Goal: Check status: Check status

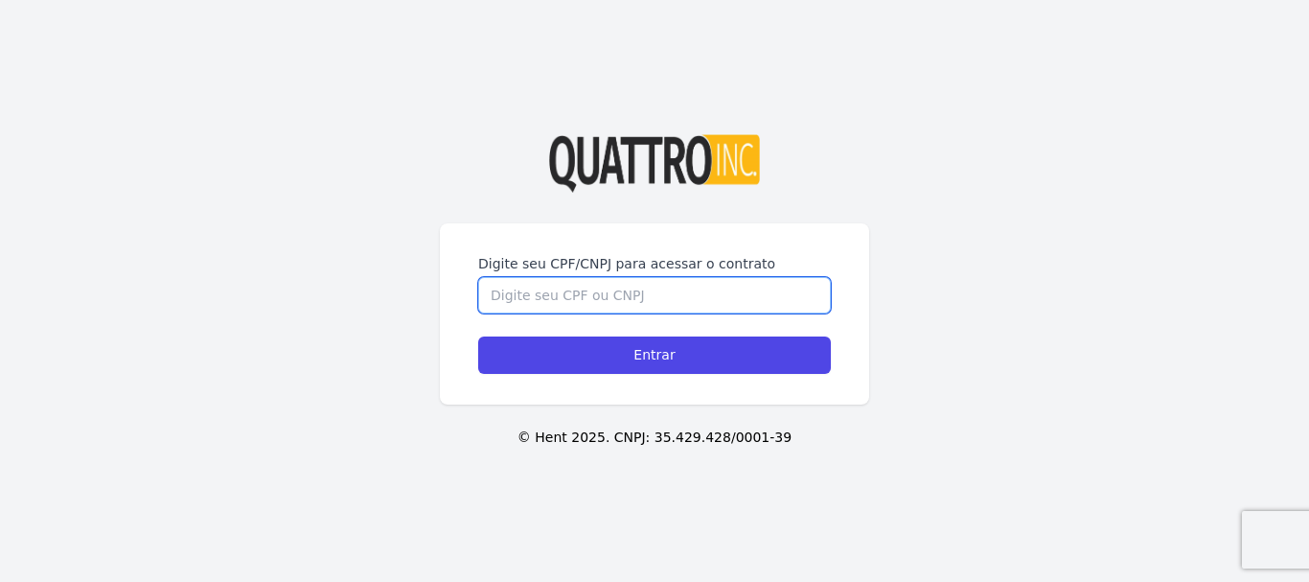
click at [669, 295] on input "Digite seu CPF/CNPJ para acessar o contrato" at bounding box center [654, 295] width 353 height 36
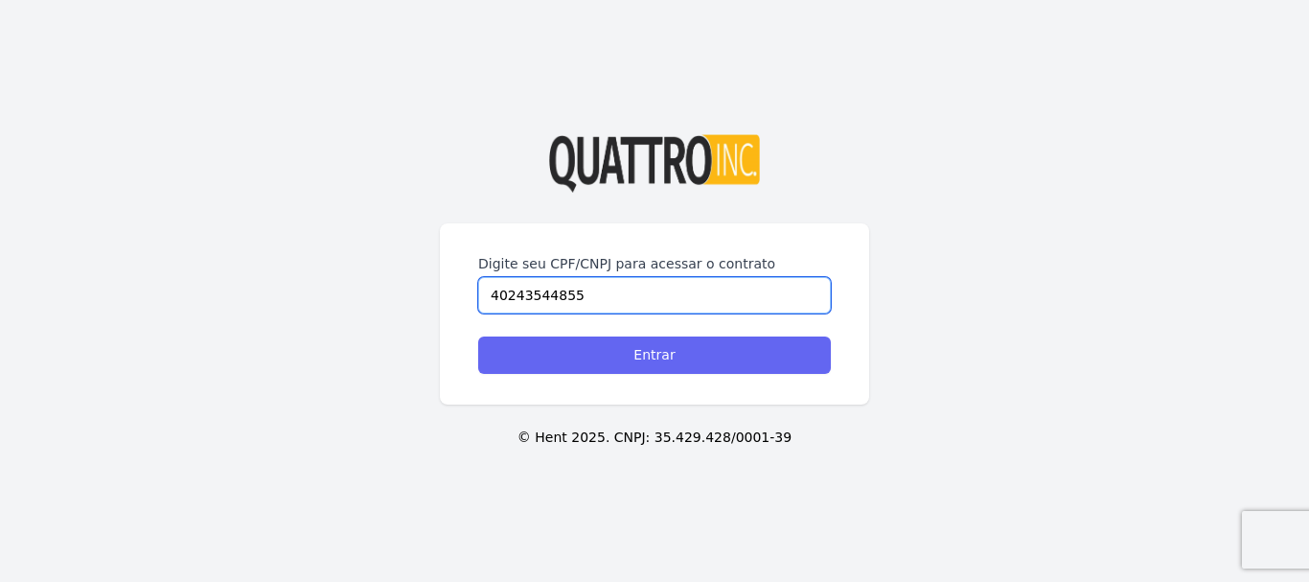
type input "40243544855"
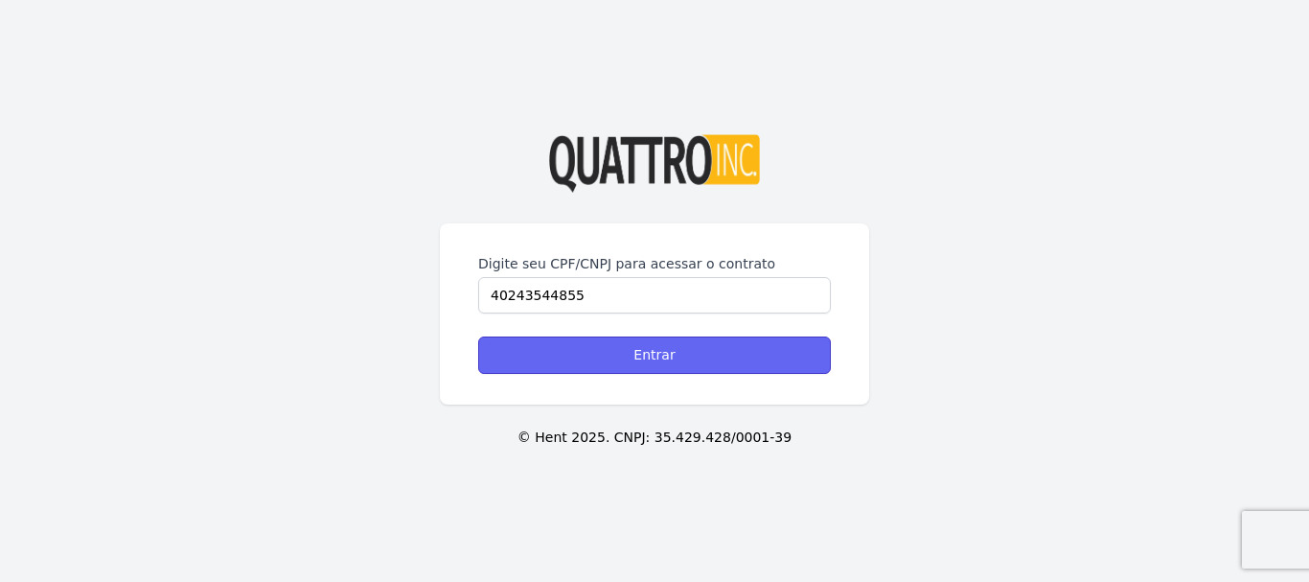
click at [671, 350] on input "Entrar" at bounding box center [654, 354] width 353 height 37
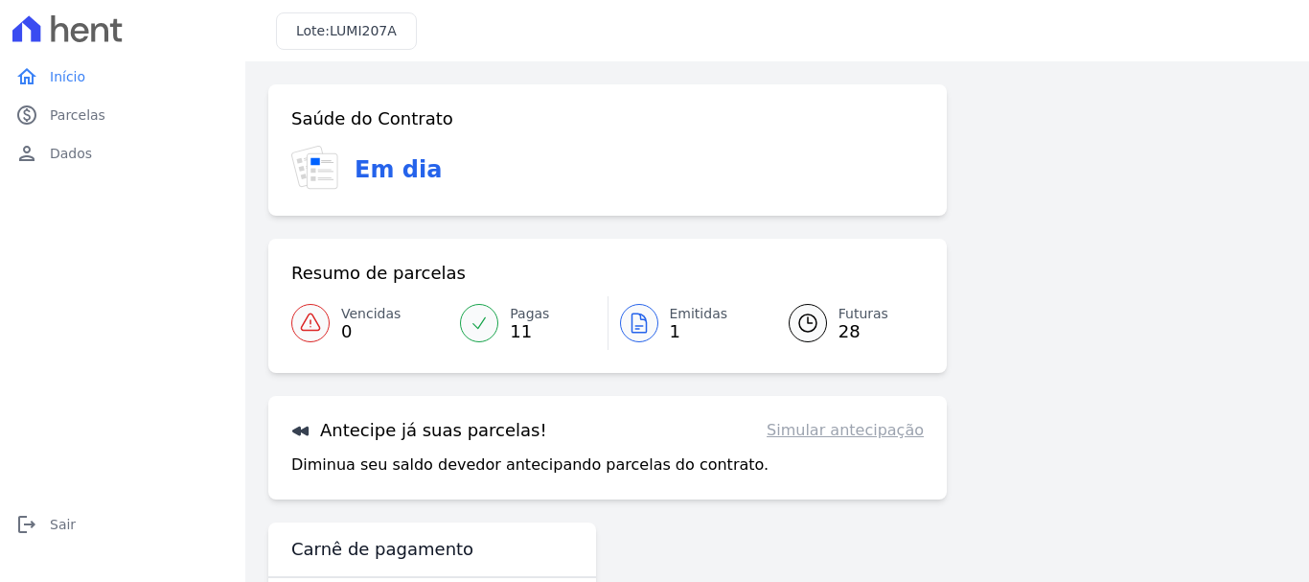
scroll to position [77, 0]
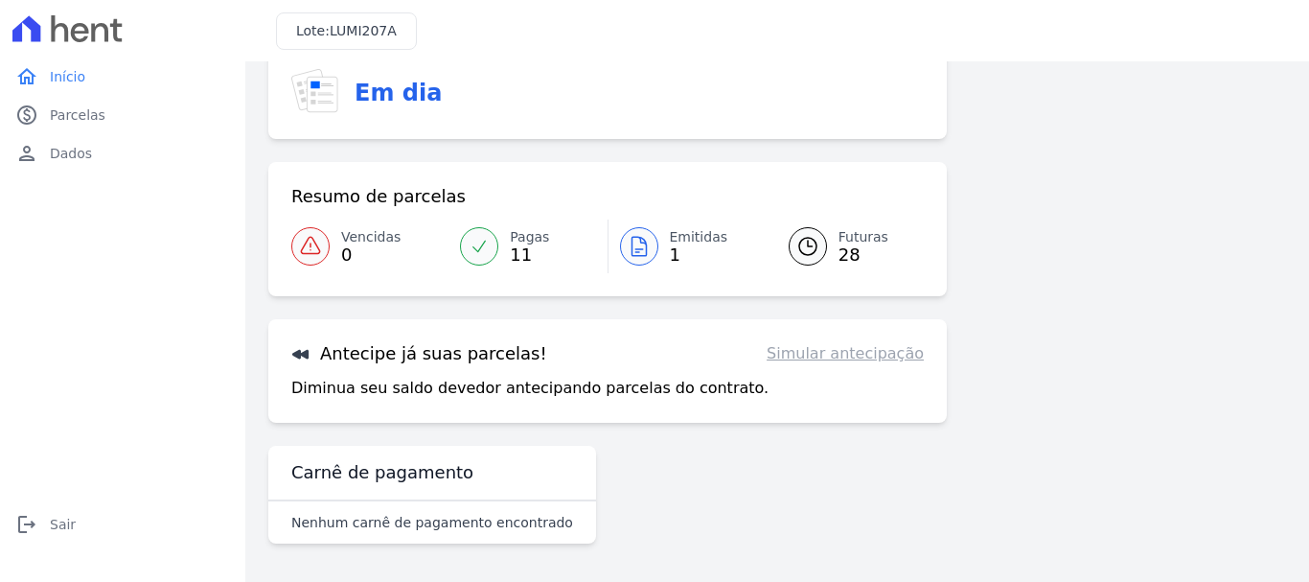
click at [298, 355] on icon at bounding box center [300, 355] width 16 height 10
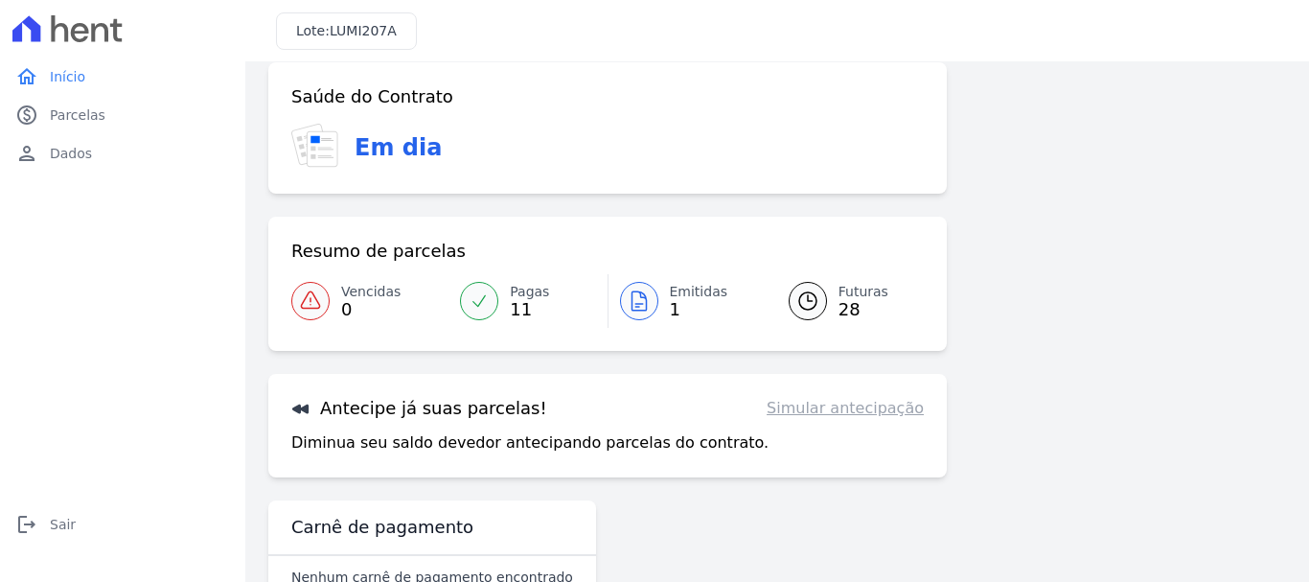
scroll to position [0, 0]
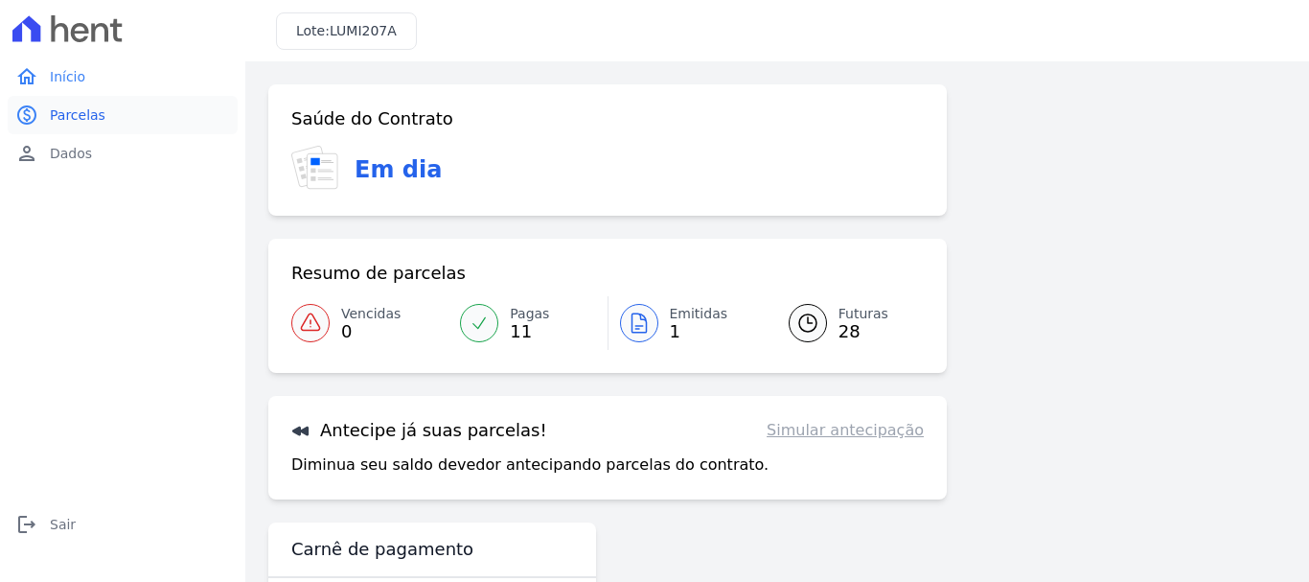
click at [83, 105] on span "Parcelas" at bounding box center [78, 114] width 56 height 19
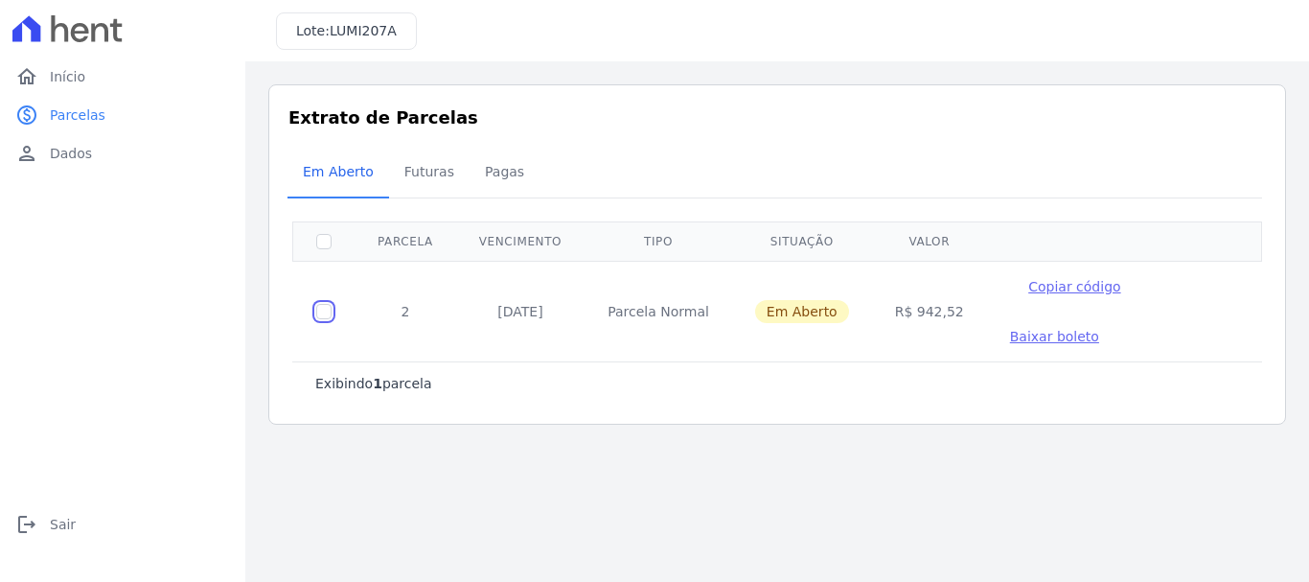
click at [317, 304] on input "checkbox" at bounding box center [323, 311] width 15 height 15
checkbox input "true"
click at [317, 304] on input "checkbox" at bounding box center [323, 311] width 15 height 15
checkbox input "false"
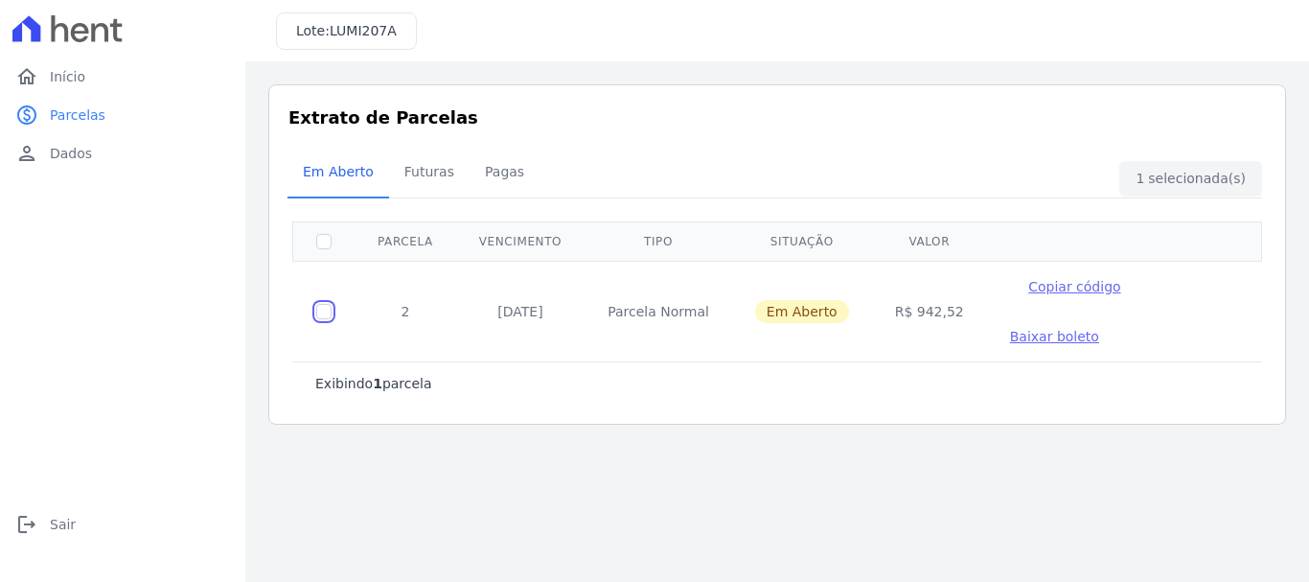
checkbox input "false"
click at [404, 168] on span "Futuras" at bounding box center [429, 171] width 73 height 38
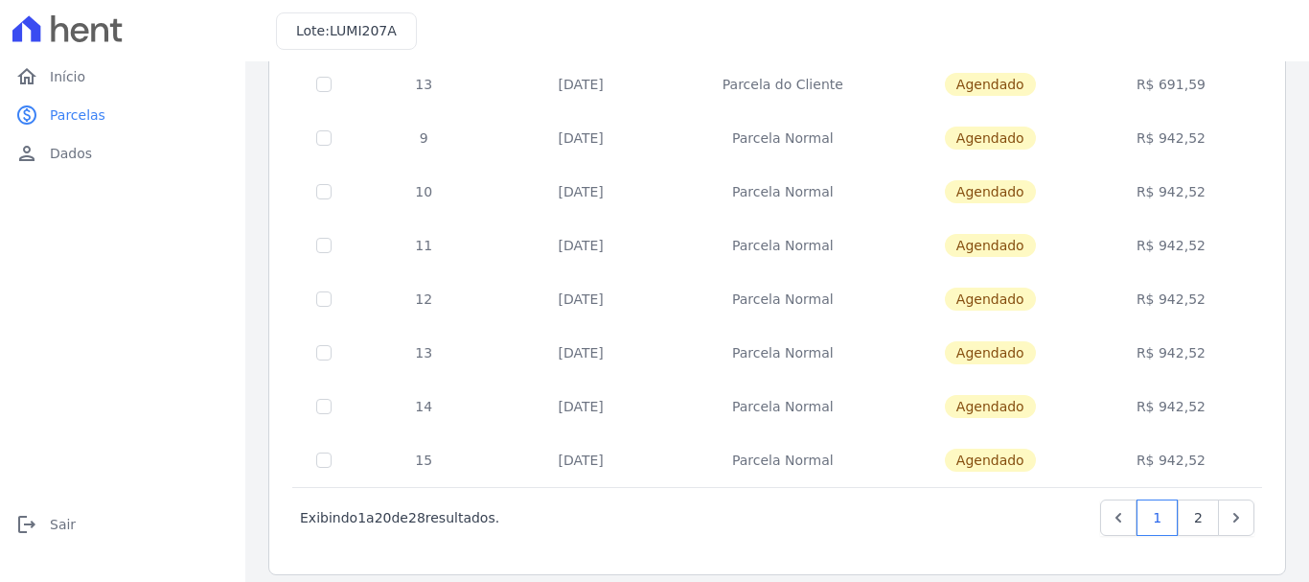
scroll to position [865, 0]
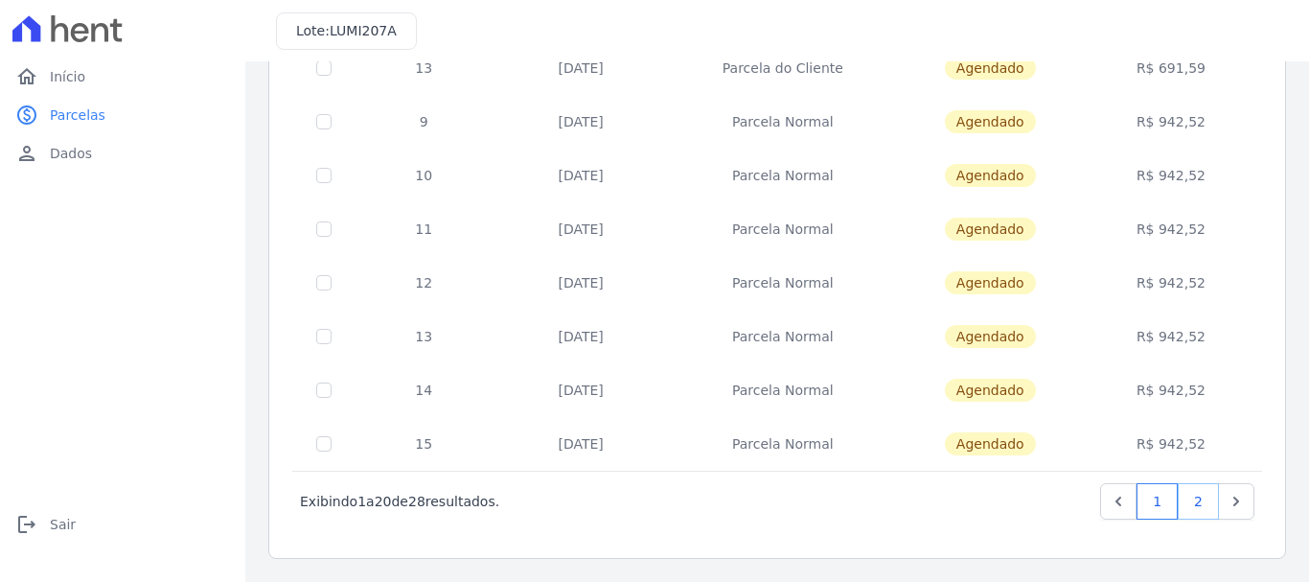
click at [1186, 506] on link "2" at bounding box center [1198, 501] width 41 height 36
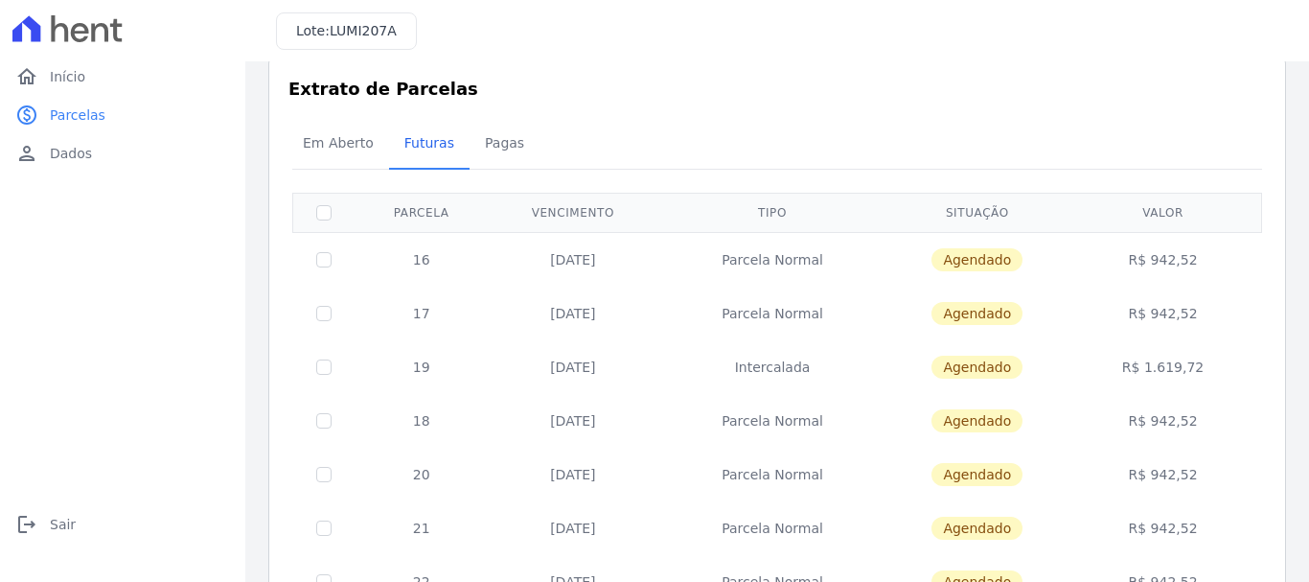
scroll to position [220, 0]
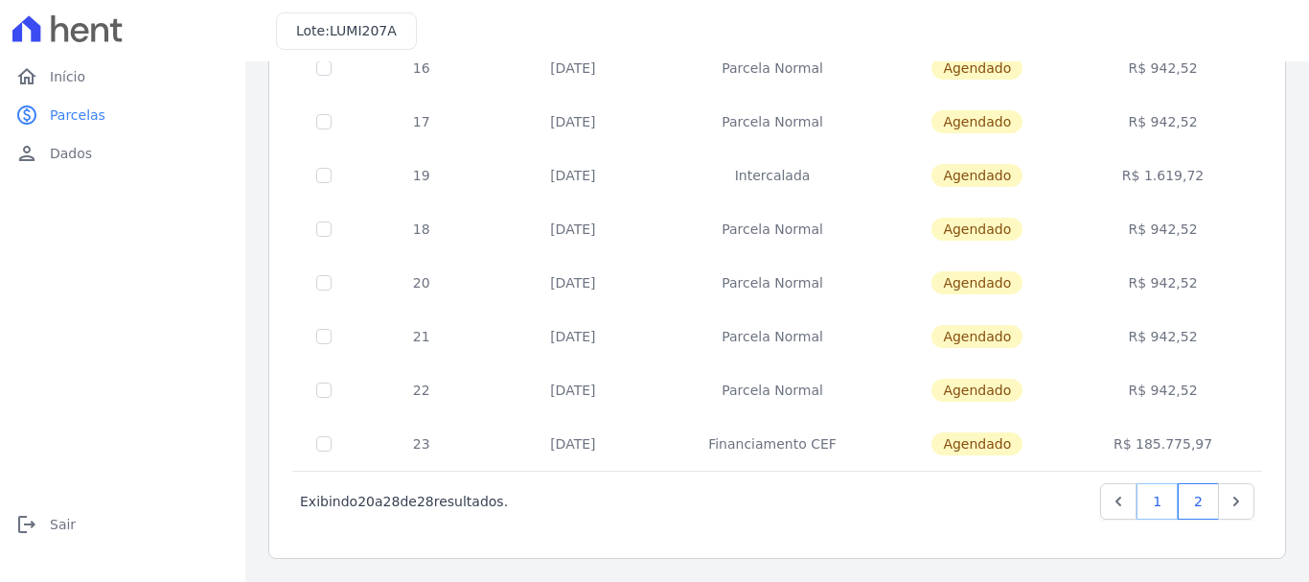
click at [1152, 500] on link "1" at bounding box center [1157, 501] width 41 height 36
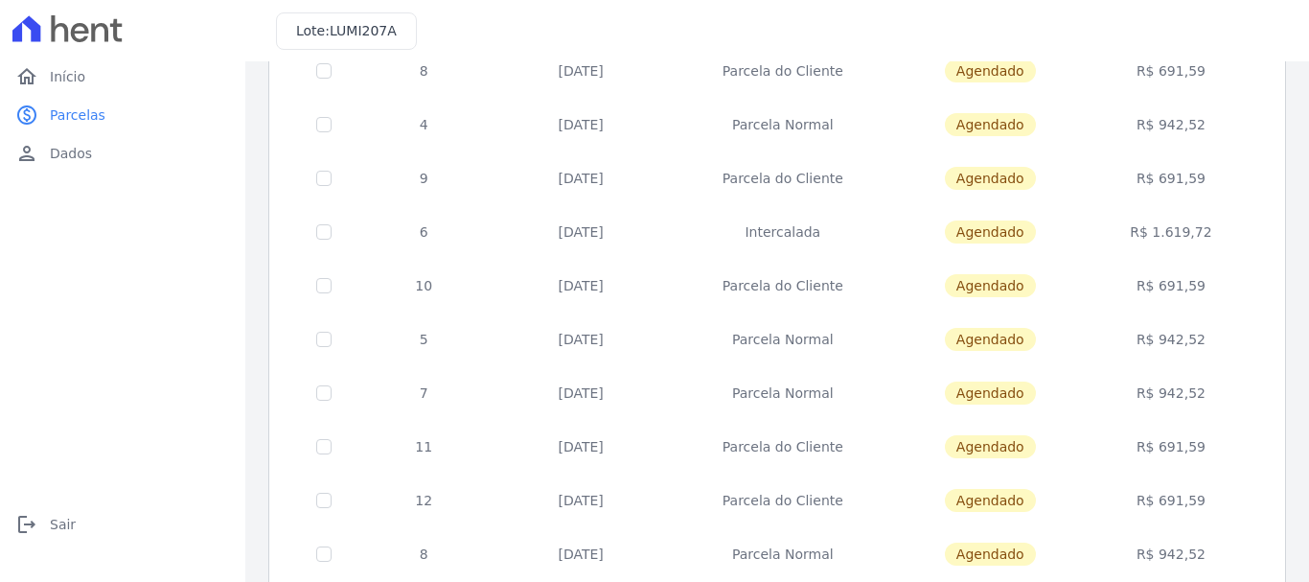
scroll to position [383, 0]
